Goal: Information Seeking & Learning: Learn about a topic

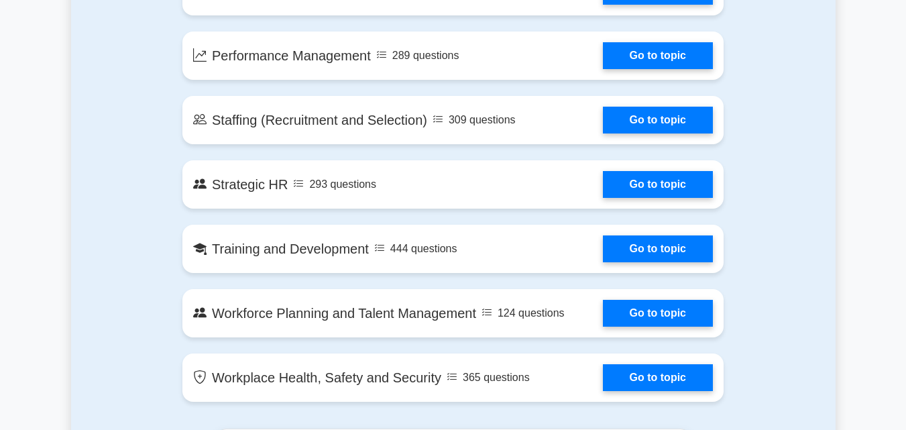
scroll to position [1411, 0]
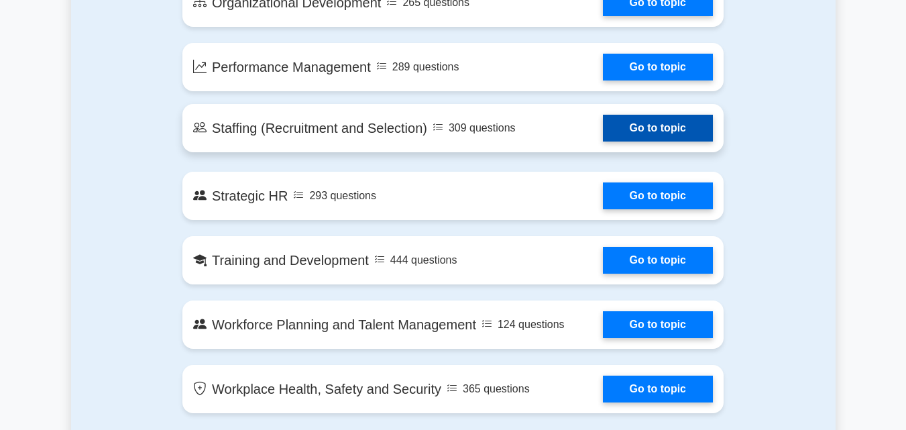
click at [603, 135] on link "Go to topic" at bounding box center [658, 128] width 110 height 27
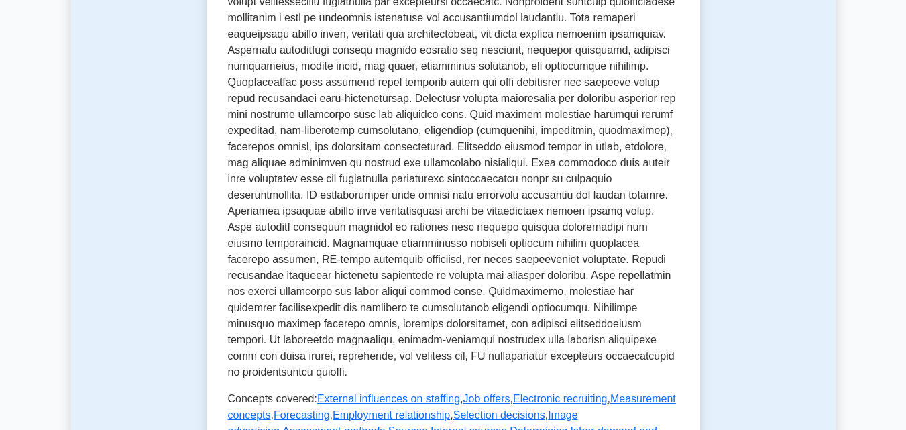
scroll to position [591, 0]
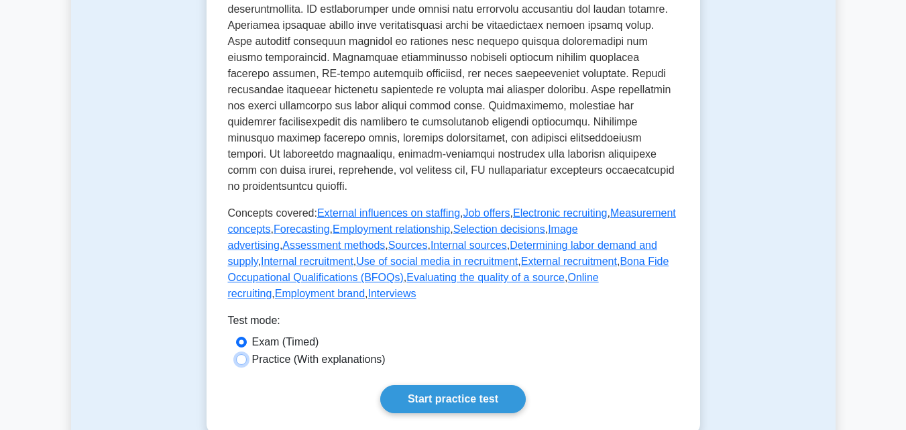
click at [241, 354] on input "Practice (With explanations)" at bounding box center [241, 359] width 11 height 11
radio input "true"
click at [426, 385] on link "Start practice test" at bounding box center [453, 399] width 146 height 28
